Goal: Obtain resource: Download file/media

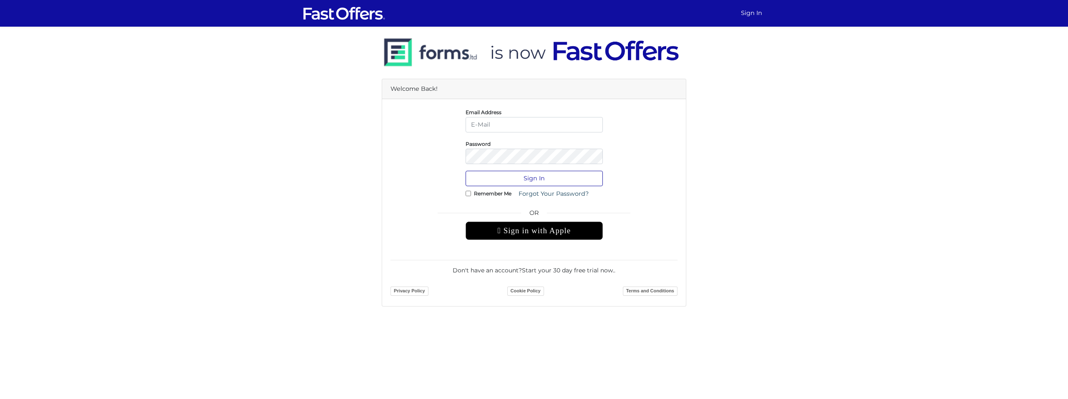
type input "info@falesha.com"
click at [534, 178] on button "Sign In" at bounding box center [533, 178] width 137 height 15
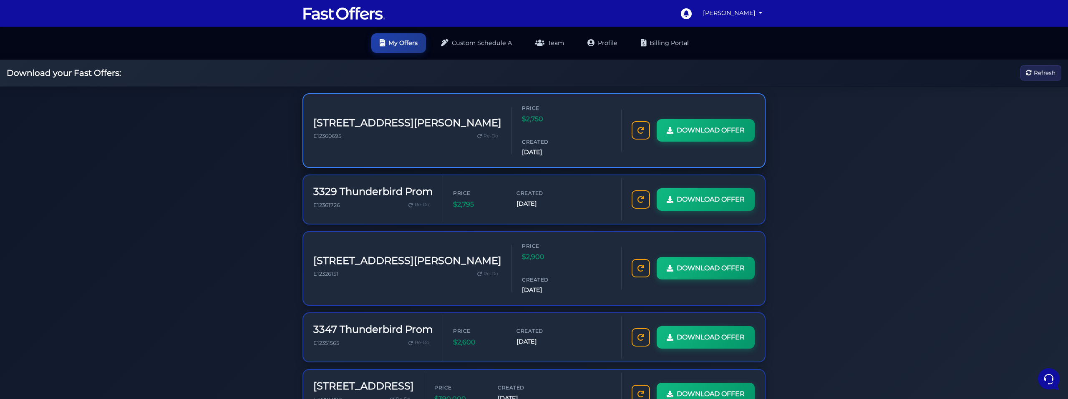
click at [321, 117] on h3 "1665 Pickering Pkwy" at bounding box center [407, 123] width 188 height 12
click at [676, 135] on span "DOWNLOAD OFFER" at bounding box center [710, 130] width 68 height 11
